Goal: Information Seeking & Learning: Learn about a topic

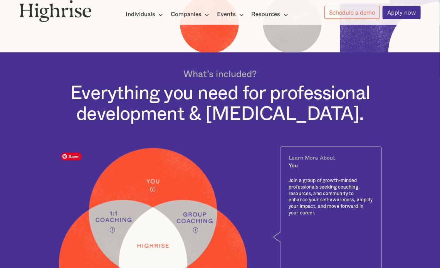
scroll to position [231, 0]
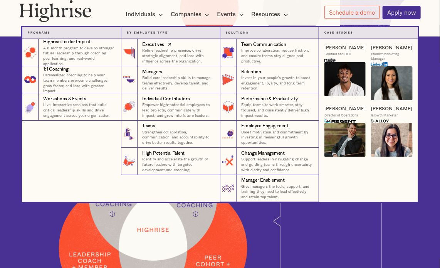
click at [168, 44] on icon at bounding box center [170, 44] width 8 height 9
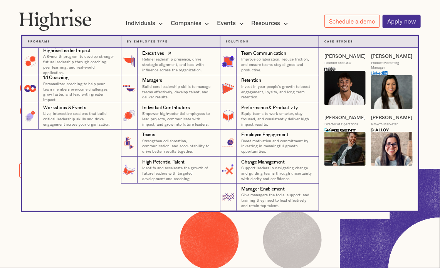
click at [158, 59] on p "Refine leadership presence, drive strategic alignment, and lead with influence …" at bounding box center [178, 65] width 72 height 16
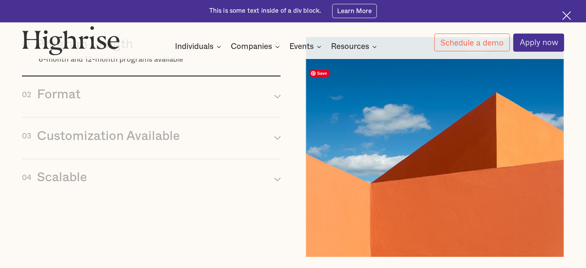
scroll to position [3235, 0]
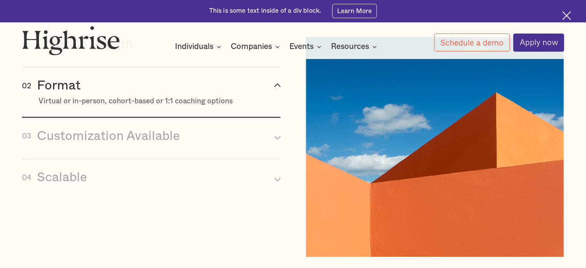
click at [65, 93] on h3 "Format" at bounding box center [59, 85] width 44 height 15
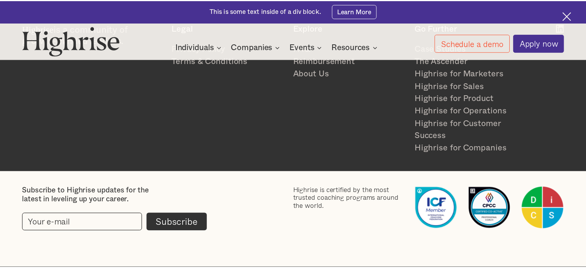
scroll to position [0, 0]
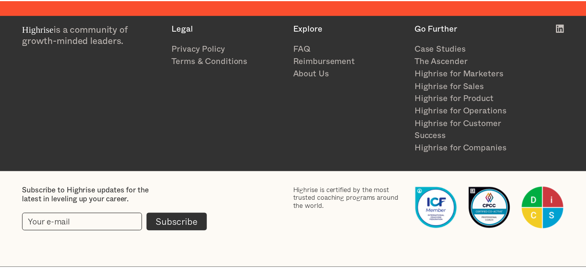
scroll to position [193, 0]
